Goal: Task Accomplishment & Management: Manage account settings

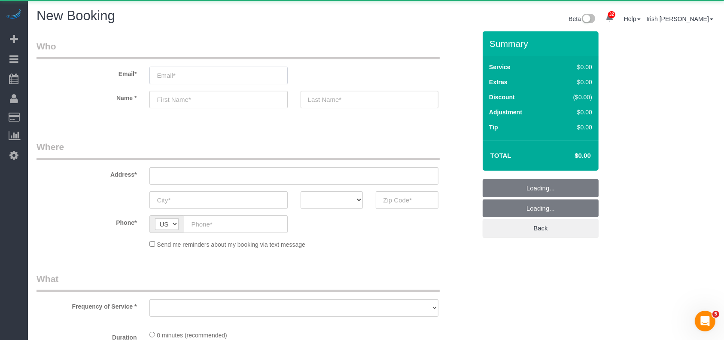
click at [214, 80] on input "email" at bounding box center [218, 76] width 138 height 18
select select "object:2944"
select select "3"
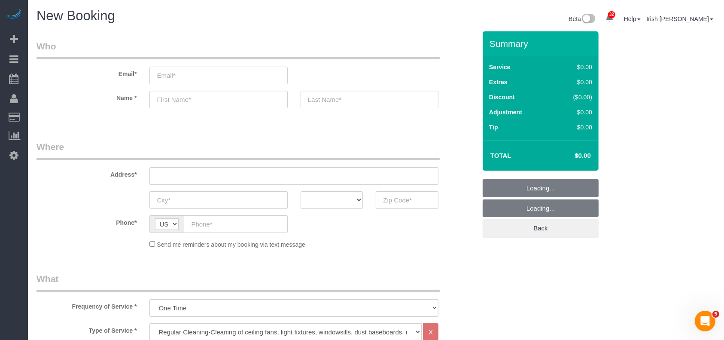
paste input "[EMAIL_ADDRESS][DOMAIN_NAME]"
type input "[EMAIL_ADDRESS][DOMAIN_NAME]"
select select "object:3014"
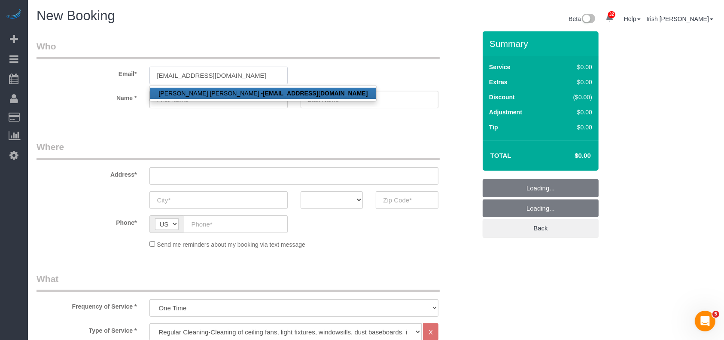
type input "[EMAIL_ADDRESS][DOMAIN_NAME]"
drag, startPoint x: 258, startPoint y: 88, endPoint x: 283, endPoint y: 64, distance: 34.6
click at [258, 89] on link "[PERSON_NAME] [PERSON_NAME] - [EMAIL_ADDRESS][DOMAIN_NAME]" at bounding box center [263, 93] width 226 height 11
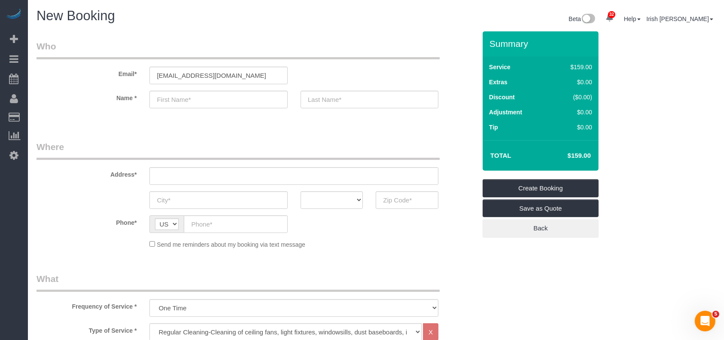
type input "[PERSON_NAME]"
type input "White"
type input "[PHONE_NUMBER]"
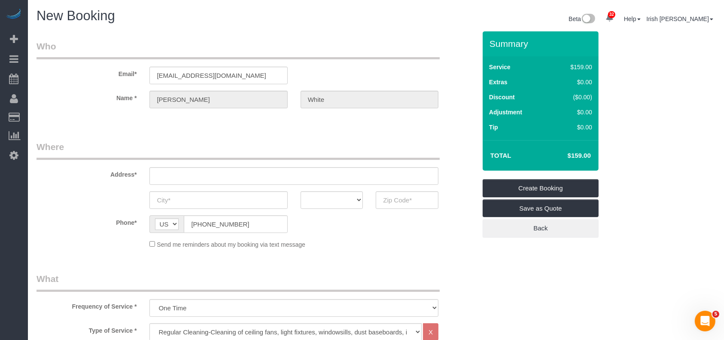
type input "[STREET_ADDRESS]"
type input "SPRING"
select select "[GEOGRAPHIC_DATA]"
type input "77373"
select select "string:fspay-24c56639-7788-4912-83c3-0c888d594037"
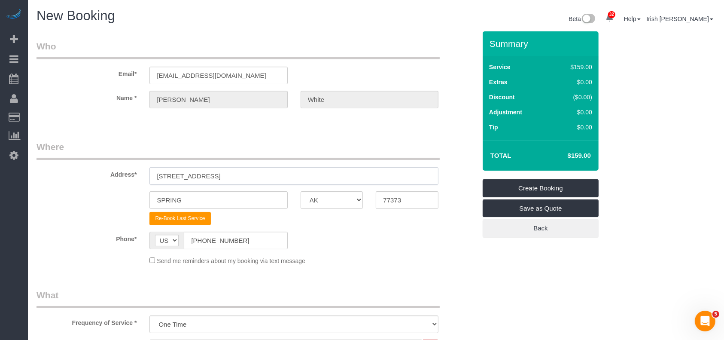
drag, startPoint x: 107, startPoint y: 172, endPoint x: 86, endPoint y: 172, distance: 20.6
click at [86, 172] on div "Address* [STREET_ADDRESS]" at bounding box center [256, 162] width 453 height 44
paste input "For that size it is only $159 for a full regular cleaning which includes kitche…"
click at [277, 180] on input "For that size it is only $159 for a full regular cleaning which includes kitche…" at bounding box center [293, 176] width 289 height 18
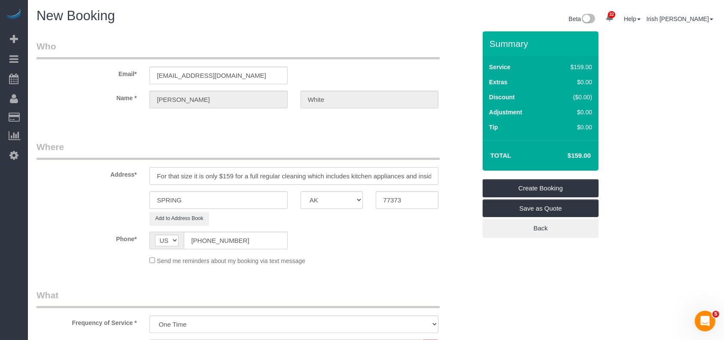
click at [277, 180] on input "For that size it is only $159 for a full regular cleaning which includes kitche…" at bounding box center [293, 176] width 289 height 18
paste input "[STREET_ADDRESS]"
click at [251, 177] on input "[STREET_ADDRESS]" at bounding box center [293, 176] width 289 height 18
type input "[STREET_ADDRESS]"
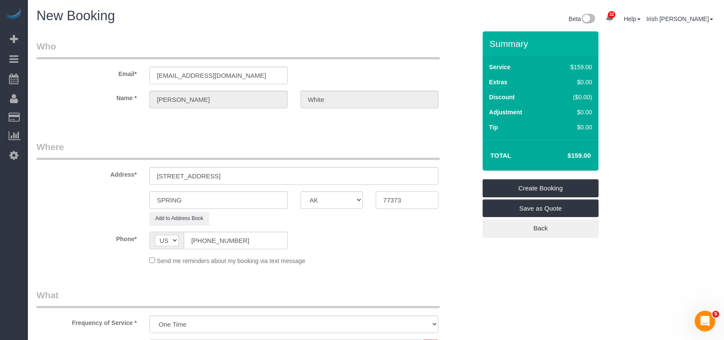
drag, startPoint x: 412, startPoint y: 199, endPoint x: 355, endPoint y: 201, distance: 57.1
click at [361, 201] on div "SPRING AK AL AR AZ CA CO CT DC DE [GEOGRAPHIC_DATA] [GEOGRAPHIC_DATA] HI IA ID …" at bounding box center [256, 200] width 453 height 18
paste input "018"
type input "77018"
click at [214, 177] on input "[STREET_ADDRESS]" at bounding box center [293, 176] width 289 height 18
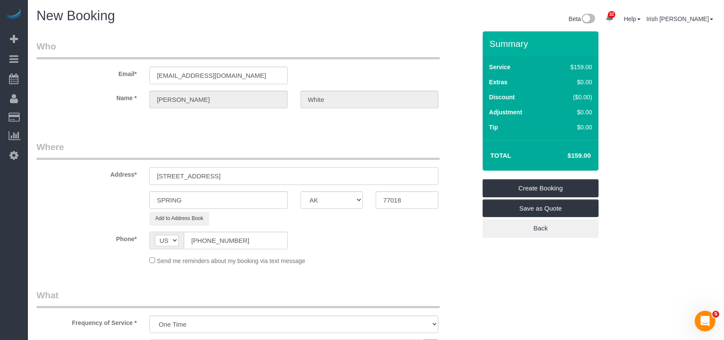
click at [214, 177] on input "[STREET_ADDRESS]" at bounding box center [293, 176] width 289 height 18
drag, startPoint x: 209, startPoint y: 198, endPoint x: 105, endPoint y: 198, distance: 104.4
click at [83, 200] on div "SPRING AK AL AR AZ CA CO CT DC DE [GEOGRAPHIC_DATA] [GEOGRAPHIC_DATA] HI IA ID …" at bounding box center [256, 200] width 453 height 18
paste input "[GEOGRAPHIC_DATA]"
type input "[GEOGRAPHIC_DATA]"
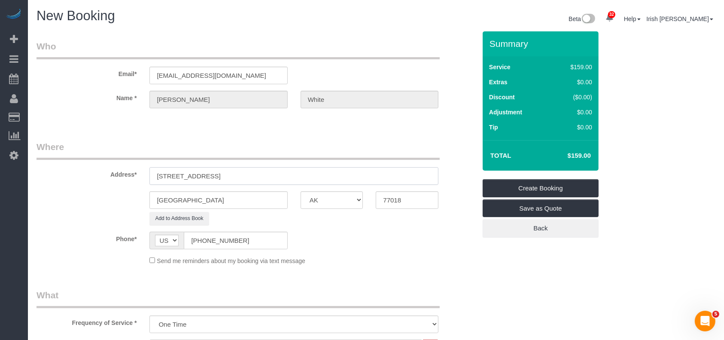
drag, startPoint x: 276, startPoint y: 175, endPoint x: 199, endPoint y: 178, distance: 76.9
click at [199, 178] on input "[STREET_ADDRESS]" at bounding box center [293, 176] width 289 height 18
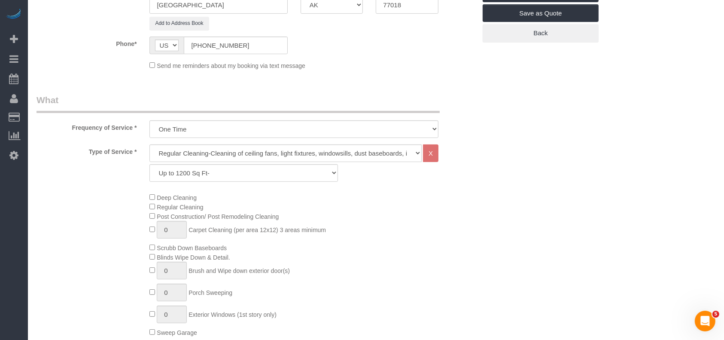
scroll to position [229, 0]
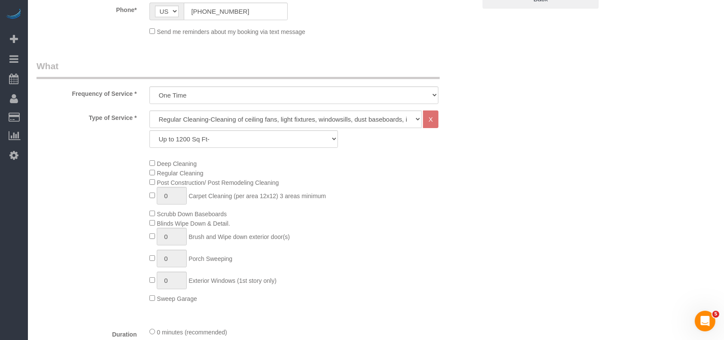
type input "[STREET_ADDRESS]"
drag, startPoint x: 207, startPoint y: 137, endPoint x: 207, endPoint y: 144, distance: 6.5
click at [207, 138] on select "Up to 1200 Sq Ft- [DATE]-[DATE] Sq Ft [DATE]-[DATE] Sq Ft [DATE]-[DATE] Sq Ft […" at bounding box center [243, 139] width 188 height 18
select select "64"
click at [149, 130] on select "Up to 1200 Sq Ft- [DATE]-[DATE] Sq Ft [DATE]-[DATE] Sq Ft [DATE]-[DATE] Sq Ft […" at bounding box center [243, 139] width 188 height 18
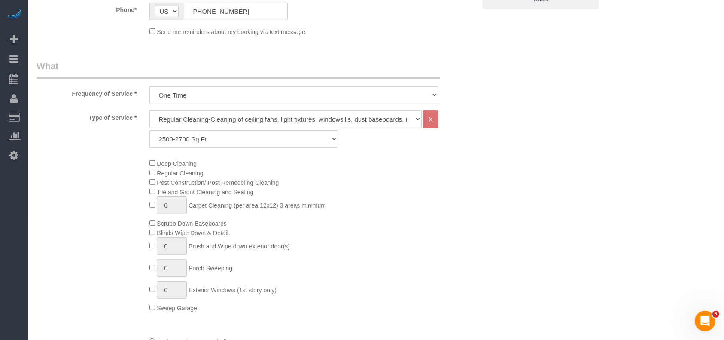
click at [439, 242] on div "Deep Cleaning Regular Cleaning Post Construction/ Post Remodeling Cleaning Tile…" at bounding box center [312, 236] width 339 height 154
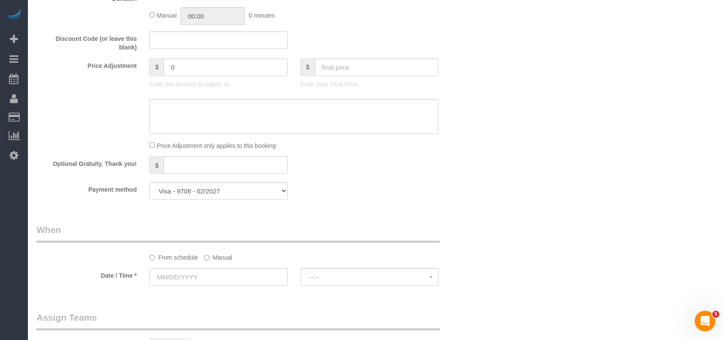
scroll to position [630, 0]
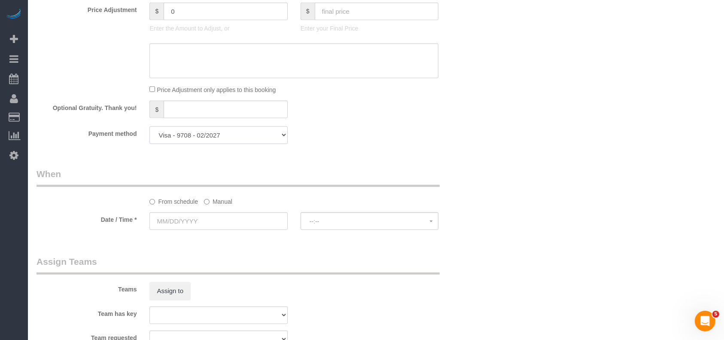
click at [249, 137] on select "Mastercard - 1341 - 12/2029 Visa - 9708 - 02/2027 Add Credit Card ─────────────…" at bounding box center [218, 135] width 138 height 18
click at [225, 202] on label "Manual" at bounding box center [218, 200] width 28 height 12
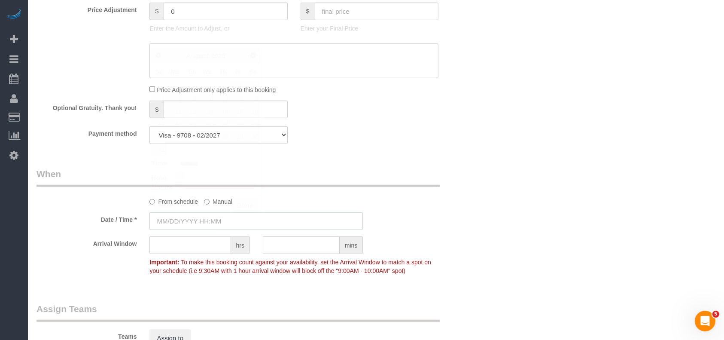
click at [213, 224] on input "text" at bounding box center [255, 221] width 213 height 18
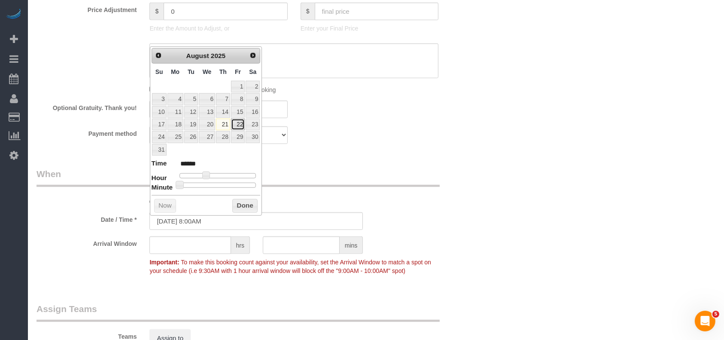
click at [238, 124] on link "22" at bounding box center [238, 125] width 14 height 12
type input "[DATE] 8:00AM"
drag, startPoint x: 249, startPoint y: 208, endPoint x: 448, endPoint y: 202, distance: 199.4
click at [248, 208] on button "Done" at bounding box center [244, 206] width 25 height 14
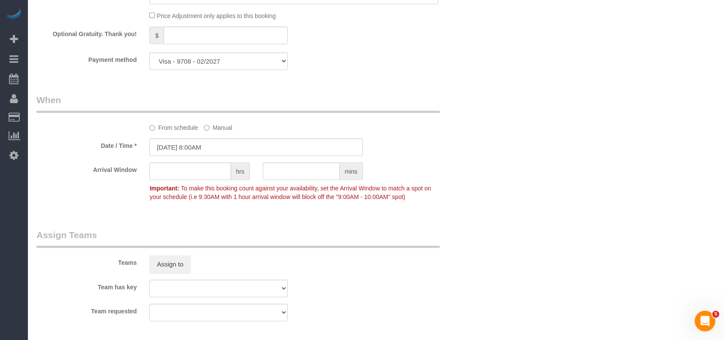
scroll to position [687, 0]
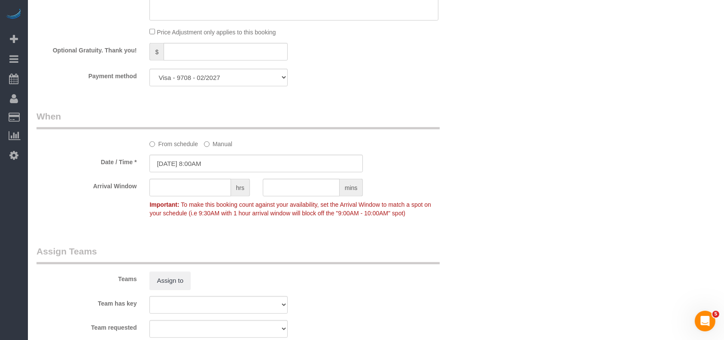
drag, startPoint x: 367, startPoint y: 75, endPoint x: 374, endPoint y: 1, distance: 74.2
click at [367, 73] on div "Payment method Mastercard - 1341 - 12/2029 Visa - 9708 - 02/2027 Add Credit Car…" at bounding box center [256, 78] width 453 height 18
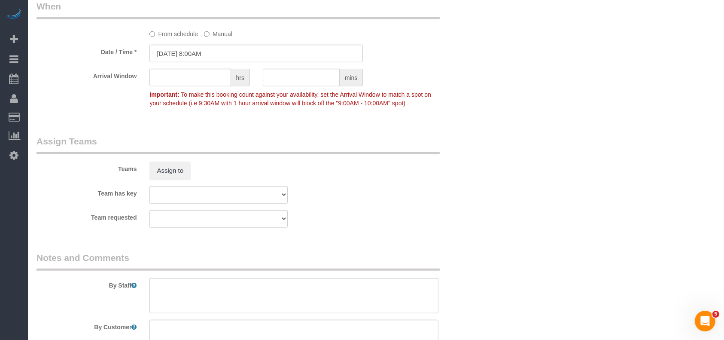
scroll to position [859, 0]
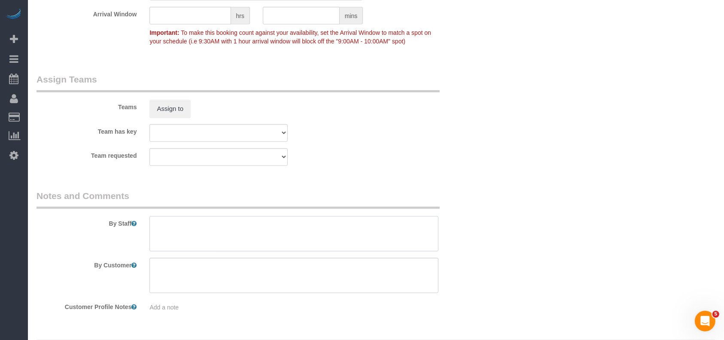
click at [195, 232] on textarea at bounding box center [293, 233] width 289 height 35
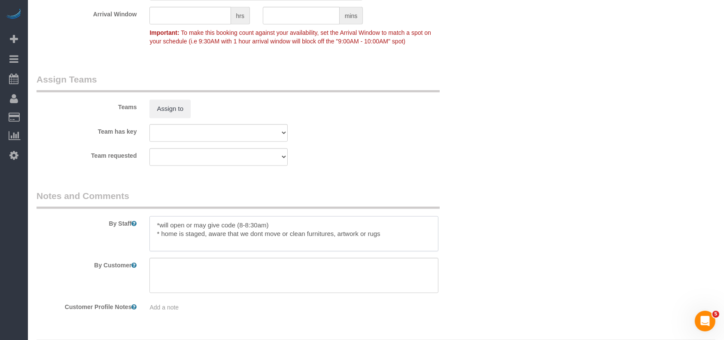
click at [158, 227] on textarea at bounding box center [293, 233] width 289 height 35
type textarea "* will open or may give code (8-8:30am) * home is staged, aware that we don't m…"
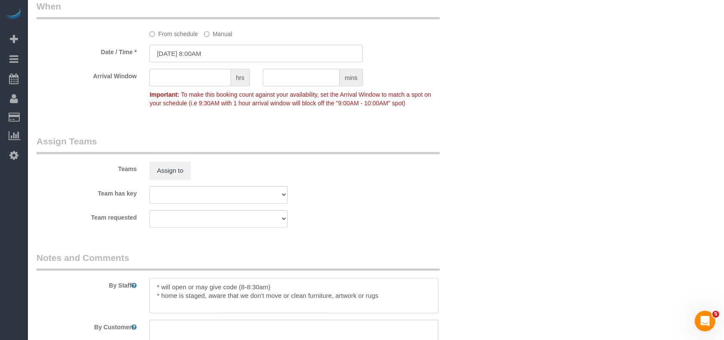
scroll to position [744, 0]
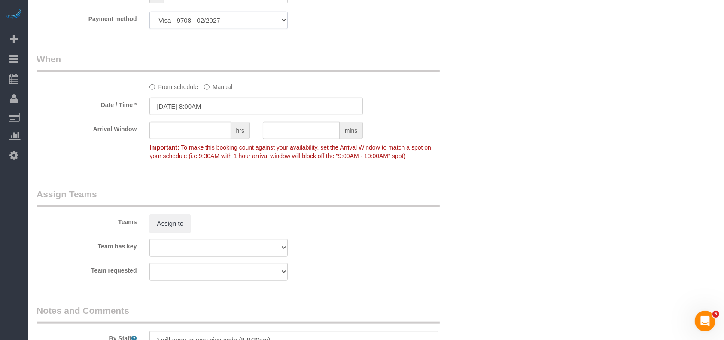
click at [206, 23] on select "Mastercard - 1341 - 12/2029 Visa - 9708 - 02/2027 Add Credit Card ─────────────…" at bounding box center [218, 21] width 138 height 18
click at [149, 14] on select "Mastercard - 1341 - 12/2029 Visa - 9708 - 02/2027 Add Credit Card ─────────────…" at bounding box center [218, 21] width 138 height 18
click at [209, 21] on select "Mastercard - 1341 - 12/2029 Visa - 9708 - 02/2027 Add Credit Card ─────────────…" at bounding box center [218, 21] width 138 height 18
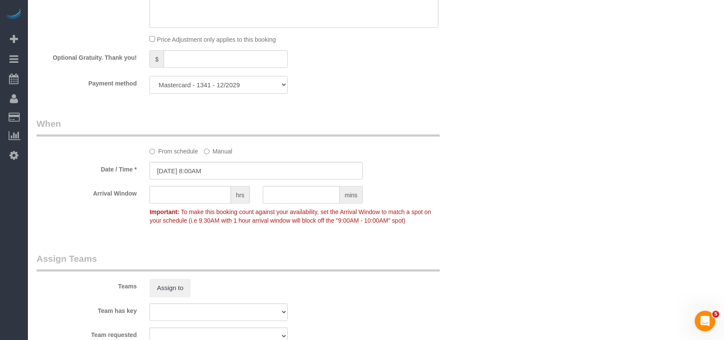
scroll to position [630, 0]
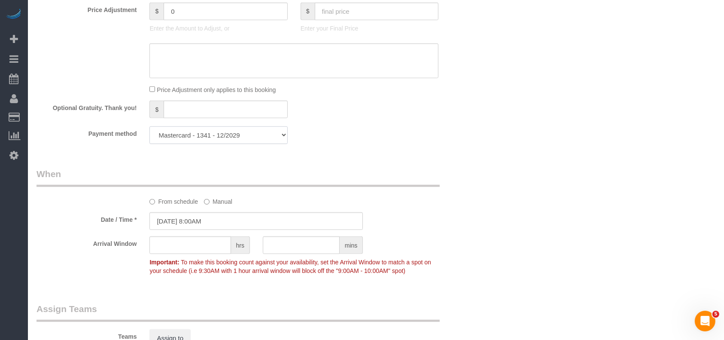
click at [247, 137] on select "Mastercard - 1341 - 12/2029 Visa - 9708 - 02/2027 Add Credit Card ─────────────…" at bounding box center [218, 135] width 138 height 18
select select "string:fspay"
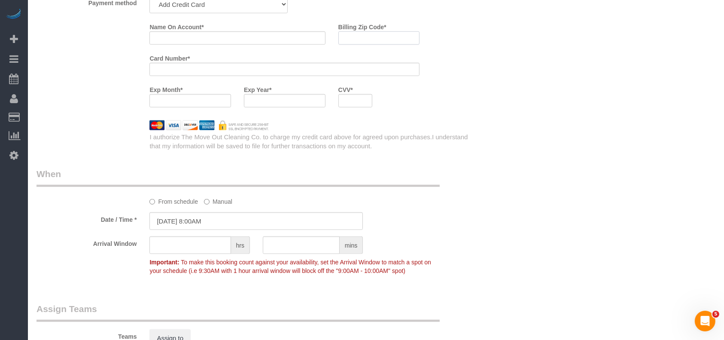
click at [365, 40] on input "Billing Zip Code *" at bounding box center [379, 37] width 82 height 13
paste input "77008"
type input "77008"
click at [353, 98] on div at bounding box center [355, 100] width 34 height 13
click at [406, 180] on legend "When" at bounding box center [238, 177] width 403 height 19
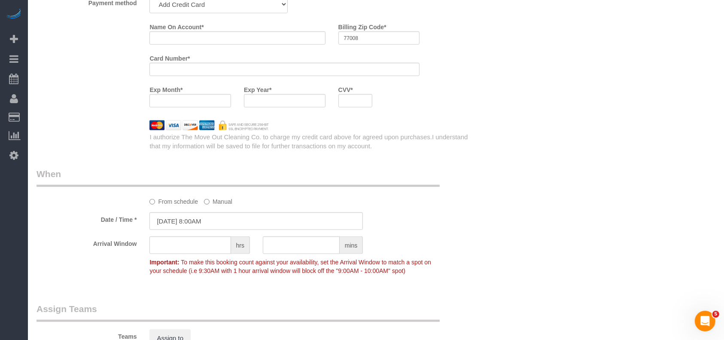
drag, startPoint x: 271, startPoint y: 99, endPoint x: 275, endPoint y: 119, distance: 20.7
click at [273, 99] on div at bounding box center [285, 100] width 82 height 13
click at [185, 36] on input "Name On Account *" at bounding box center [237, 37] width 176 height 13
paste input "[PERSON_NAME]"
type input "[PERSON_NAME]"
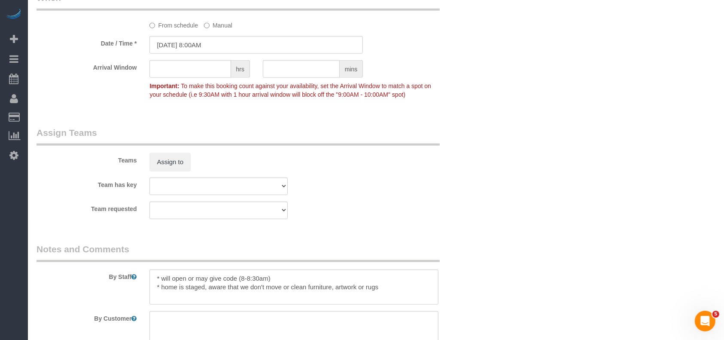
scroll to position [875, 0]
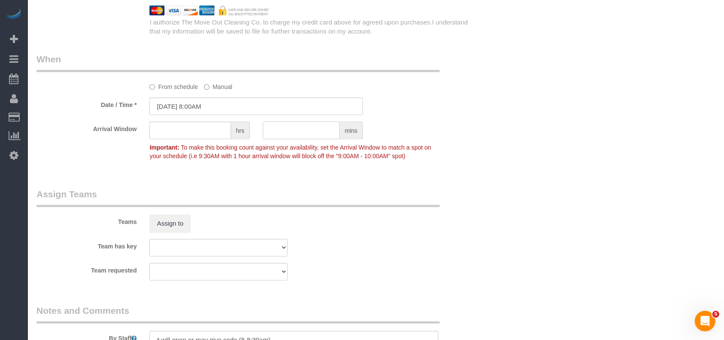
click at [277, 136] on input "text" at bounding box center [301, 131] width 77 height 18
type input "30"
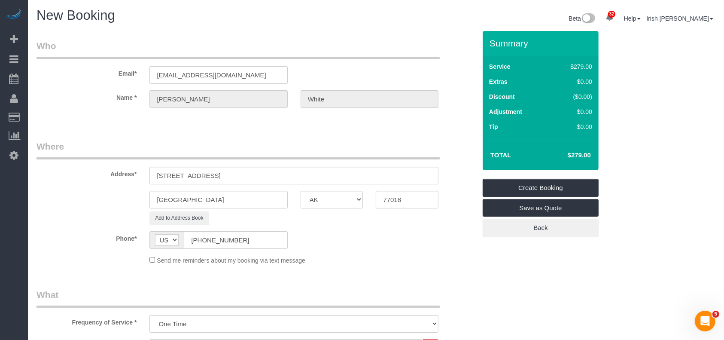
scroll to position [0, 0]
click at [540, 186] on link "Create Booking" at bounding box center [541, 188] width 116 height 18
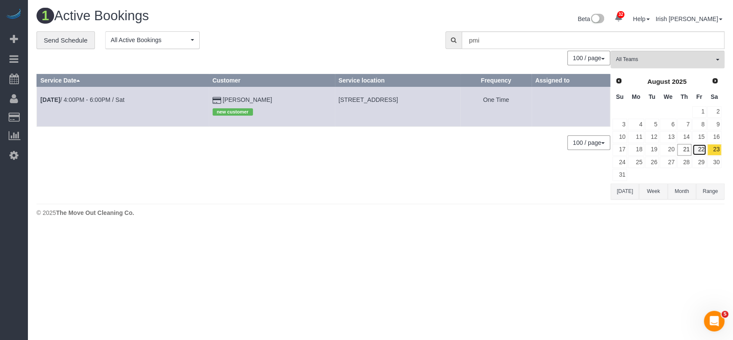
click at [701, 148] on link "22" at bounding box center [699, 150] width 14 height 12
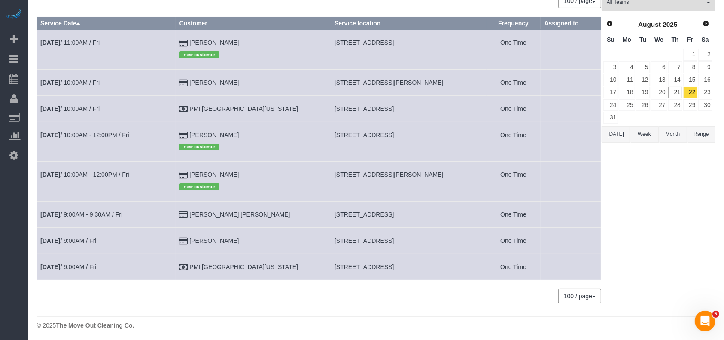
scroll to position [60, 0]
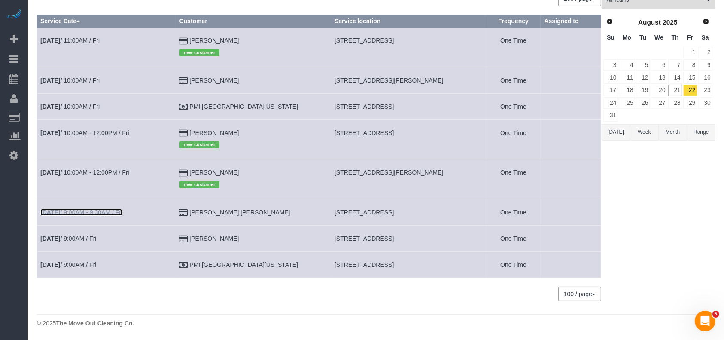
click at [88, 209] on link "[DATE] 9:00AM - 9:30AM / Fri" at bounding box center [81, 212] width 82 height 7
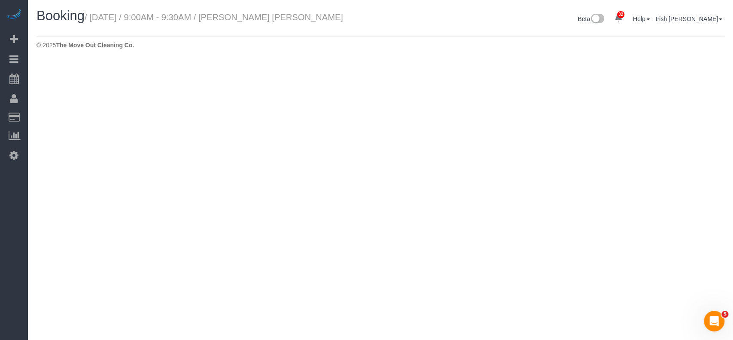
select select "[GEOGRAPHIC_DATA]"
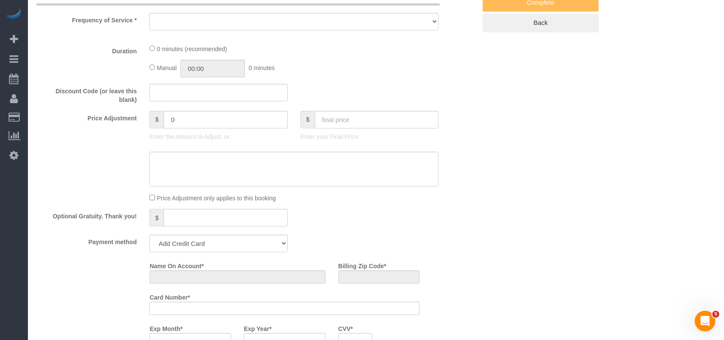
select select "string:fspay-f9d310d5-1380-471c-808b-5922a7add84c"
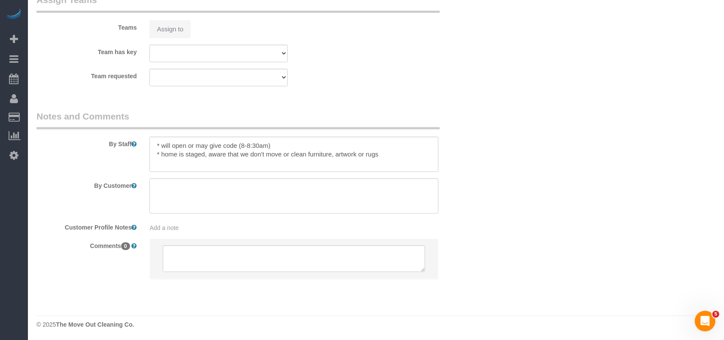
select select "object:3643"
select select "3"
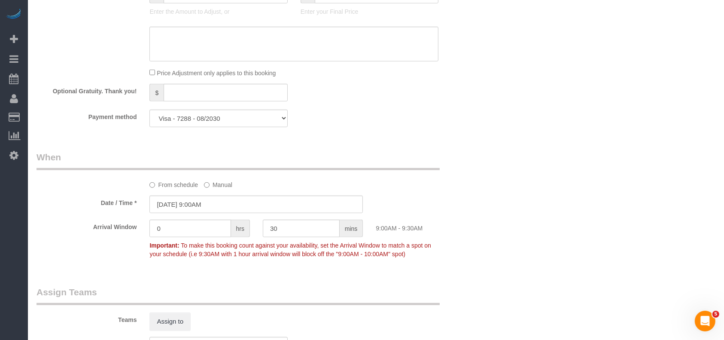
scroll to position [924, 0]
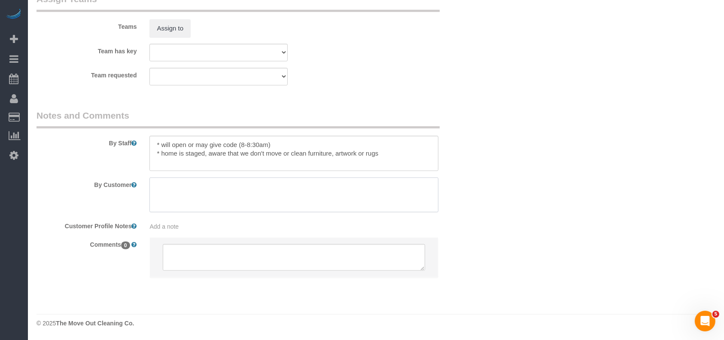
click at [230, 191] on textarea at bounding box center [293, 194] width 289 height 35
paste textarea "I want you to to charge me the extra $95 to get a really good job."
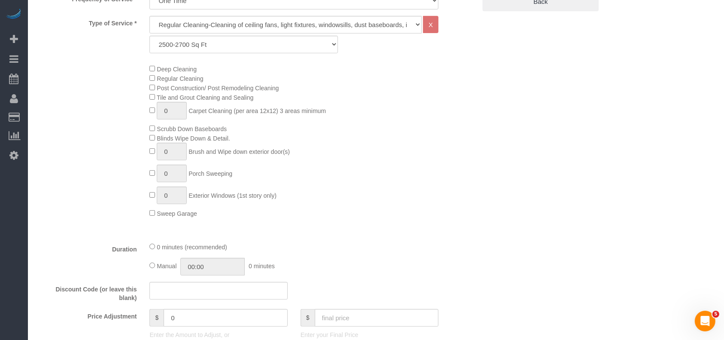
scroll to position [237, 0]
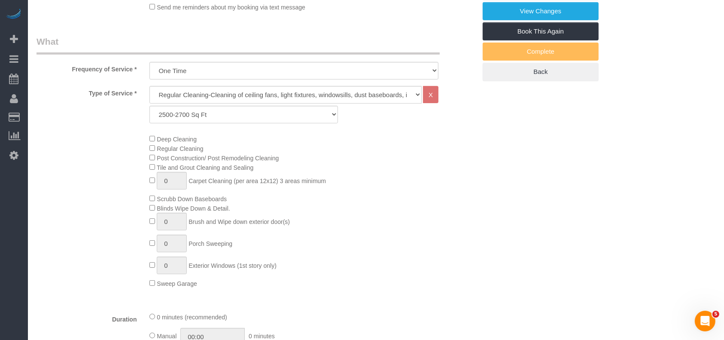
type textarea "I want you to to charge me the extra $95 to get a really good job."
click at [410, 207] on div "Deep Cleaning Regular Cleaning Post Construction/ Post Remodeling Cleaning Tile…" at bounding box center [312, 211] width 339 height 154
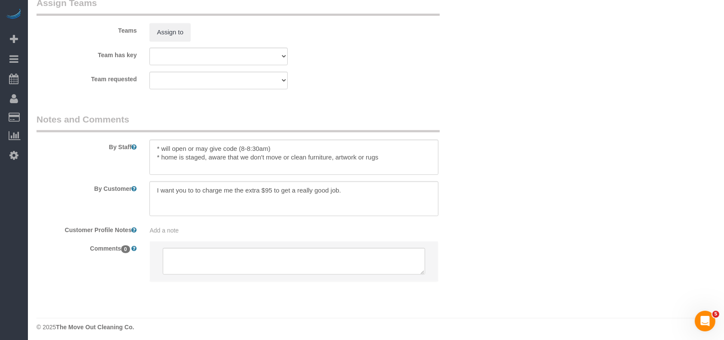
scroll to position [924, 0]
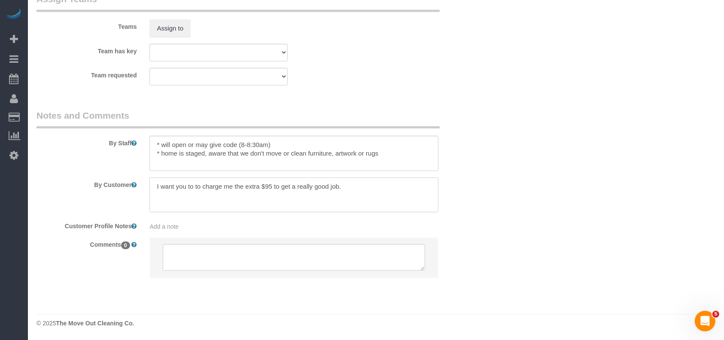
drag, startPoint x: 351, startPoint y: 189, endPoint x: 0, endPoint y: 185, distance: 350.6
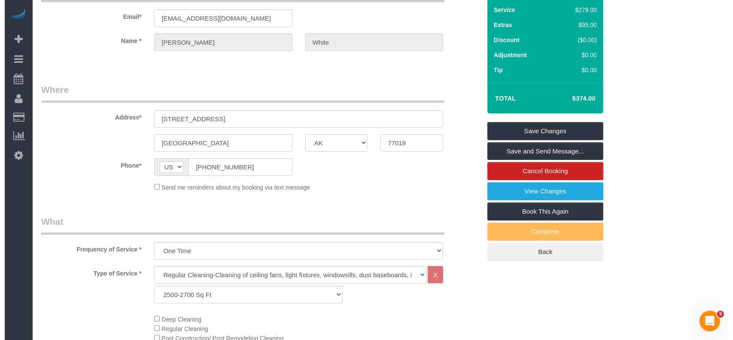
scroll to position [8, 0]
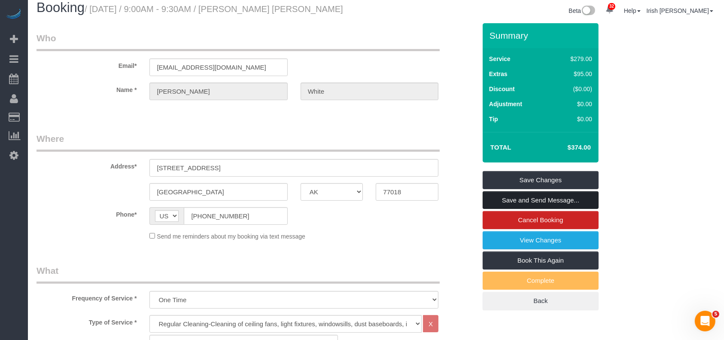
click at [561, 199] on link "Save and Send Message..." at bounding box center [541, 200] width 116 height 18
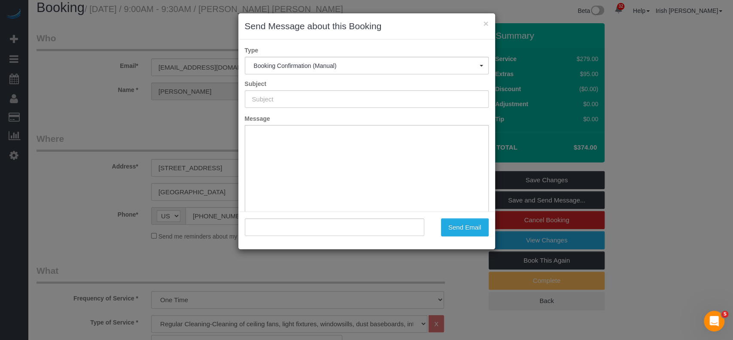
type input "Booking Confirmed!"
type input ""[PERSON_NAME] [PERSON_NAME]" <[EMAIL_ADDRESS][DOMAIN_NAME]>"
click at [486, 22] on button "×" at bounding box center [485, 23] width 5 height 9
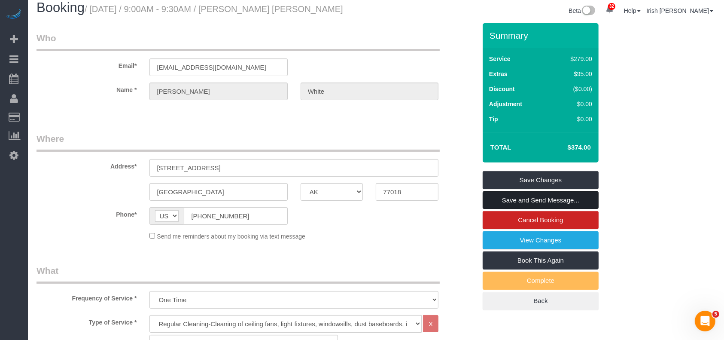
click at [545, 197] on link "Save and Send Message..." at bounding box center [541, 200] width 116 height 18
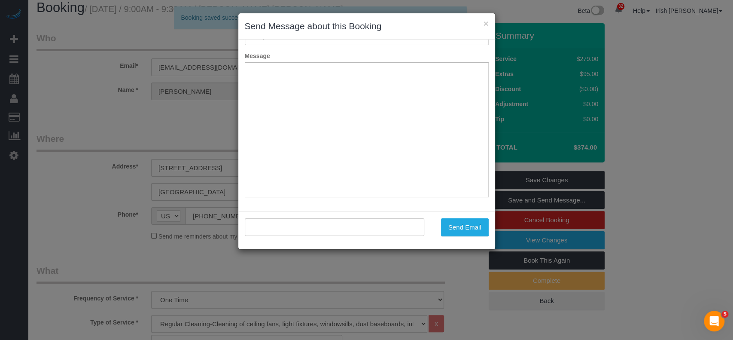
type input "Booking Confirmed!"
type input ""[PERSON_NAME] [PERSON_NAME]" <[EMAIL_ADDRESS][DOMAIN_NAME]>"
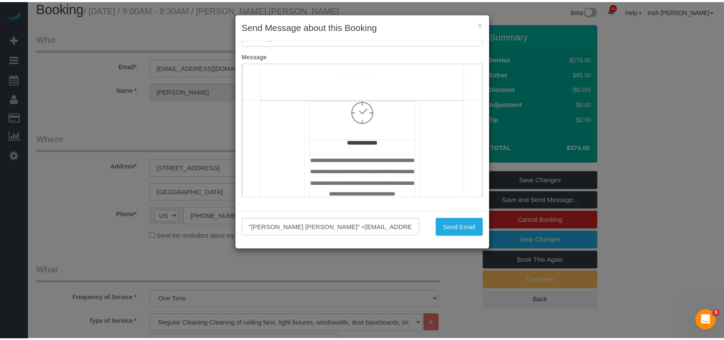
scroll to position [515, 0]
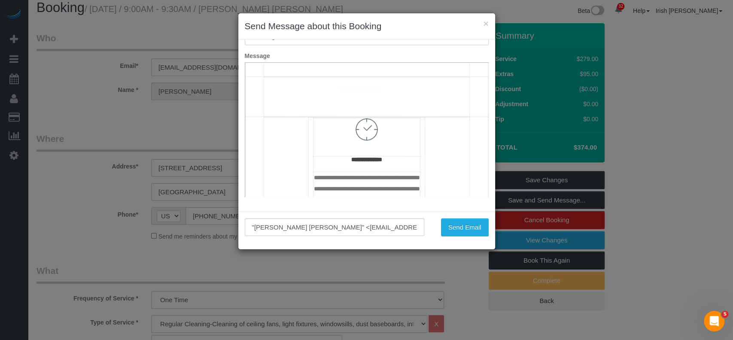
click at [346, 76] on td "**********" at bounding box center [366, 3] width 205 height 145
click at [309, 61] on span "**********" at bounding box center [311, 57] width 94 height 6
click at [353, 61] on span "**********" at bounding box center [312, 57] width 96 height 6
click at [450, 223] on button "Send Email" at bounding box center [465, 227] width 48 height 18
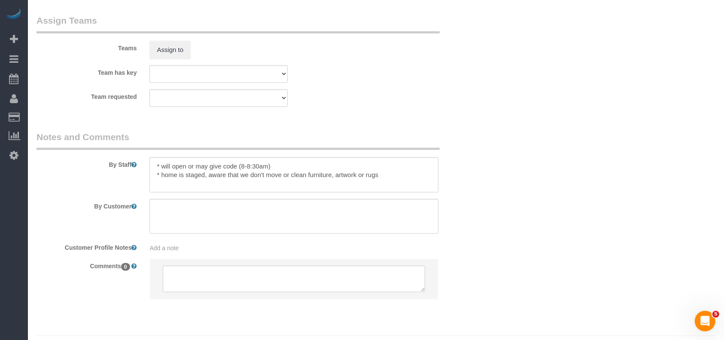
scroll to position [955, 0]
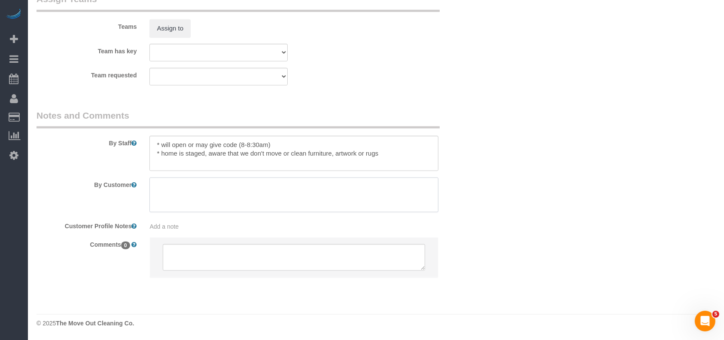
click at [240, 191] on textarea at bounding box center [293, 194] width 289 height 35
paste textarea "5"
drag, startPoint x: 184, startPoint y: 188, endPoint x: 125, endPoint y: 187, distance: 58.4
click at [125, 187] on div "By Customer" at bounding box center [256, 194] width 453 height 35
paste textarea "I want you to to charge me the extra $95 to get a really good job."
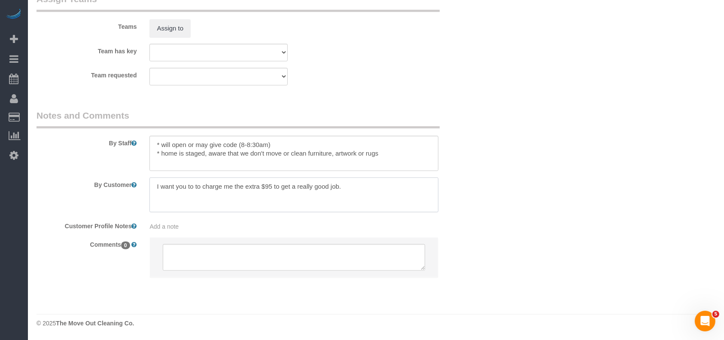
type textarea "I want you to to charge me the extra $95 to get a really good job."
click at [394, 149] on textarea at bounding box center [293, 153] width 289 height 35
type textarea "* will open or may give code (8-8:30am) * home is staged, aware that we don't m…"
click at [367, 191] on textarea at bounding box center [293, 194] width 289 height 35
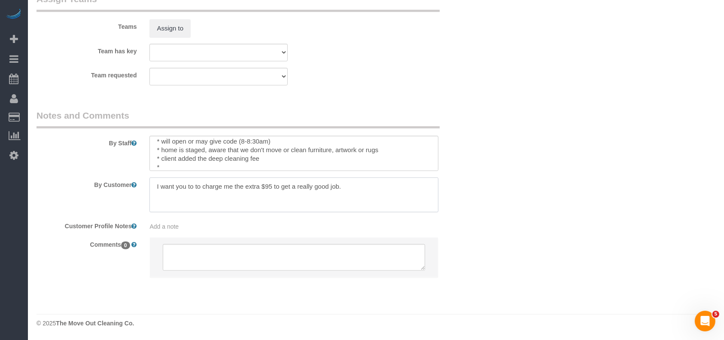
paste textarea "mini blinds have not been cleaned in a long time and I see little dog hairs and…"
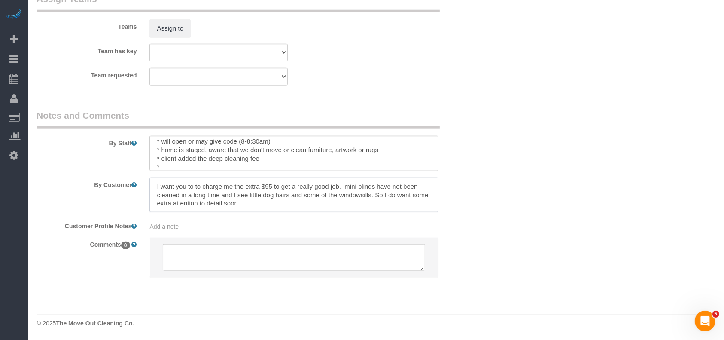
type textarea "I want you to to charge me the extra $95 to get a really good job. mini blinds …"
drag, startPoint x: 163, startPoint y: 165, endPoint x: 137, endPoint y: 162, distance: 25.9
click at [137, 162] on div "By Staff" at bounding box center [256, 140] width 453 height 62
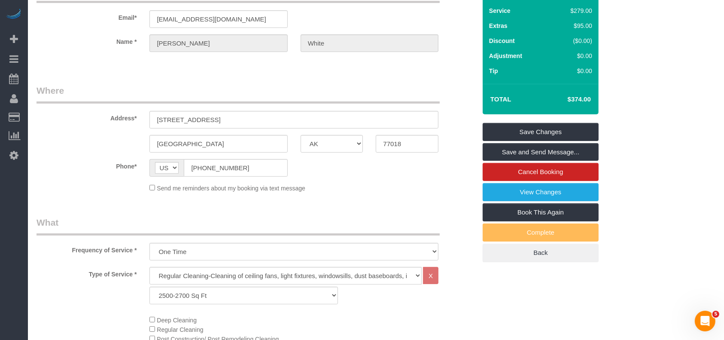
scroll to position [0, 0]
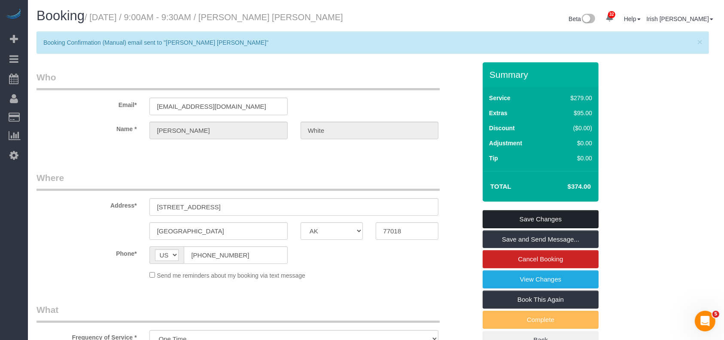
type textarea "* will open or may give code (8-8:30am) * home is staged, aware that we don't m…"
click at [561, 220] on link "Save Changes" at bounding box center [541, 219] width 116 height 18
